Goal: Use online tool/utility: Utilize a website feature to perform a specific function

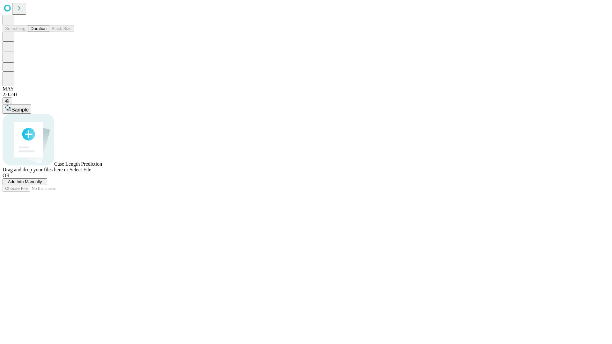
click at [91, 172] on span "Select File" at bounding box center [80, 169] width 22 height 5
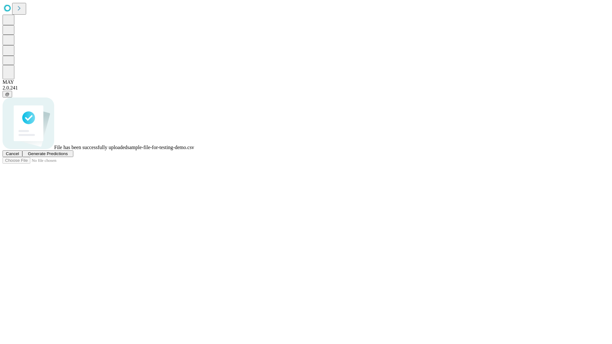
click at [68, 156] on span "Generate Predictions" at bounding box center [48, 153] width 40 height 5
